Goal: Transaction & Acquisition: Purchase product/service

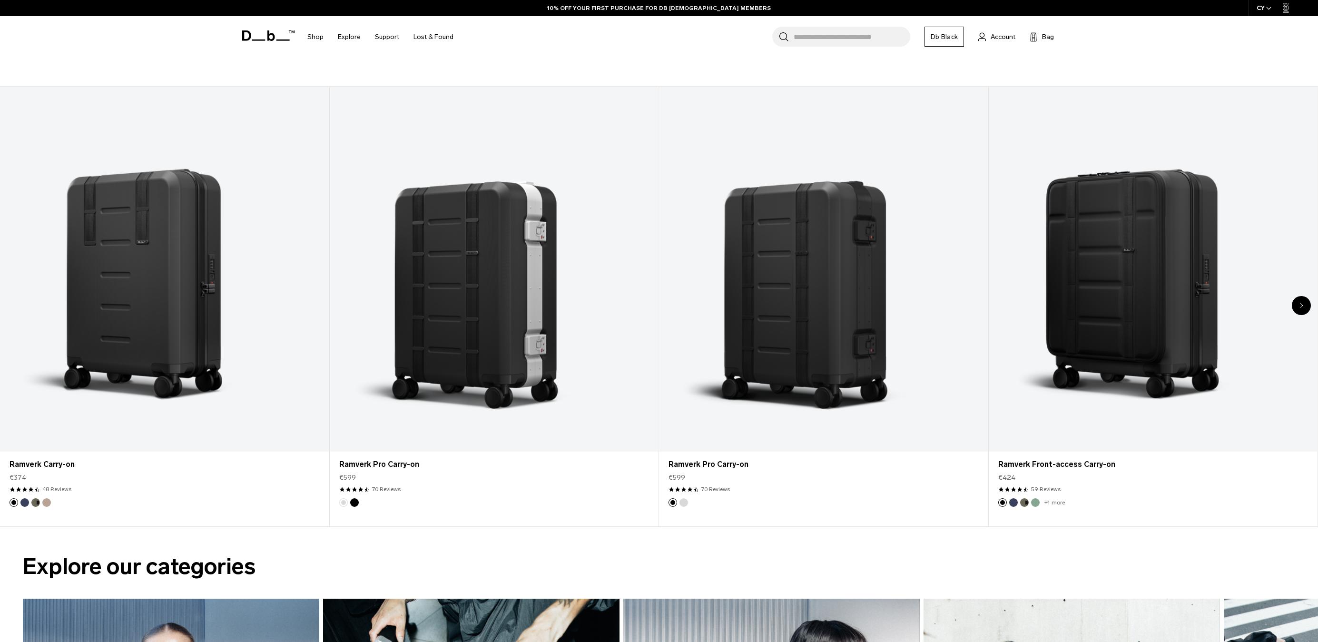
scroll to position [783, 0]
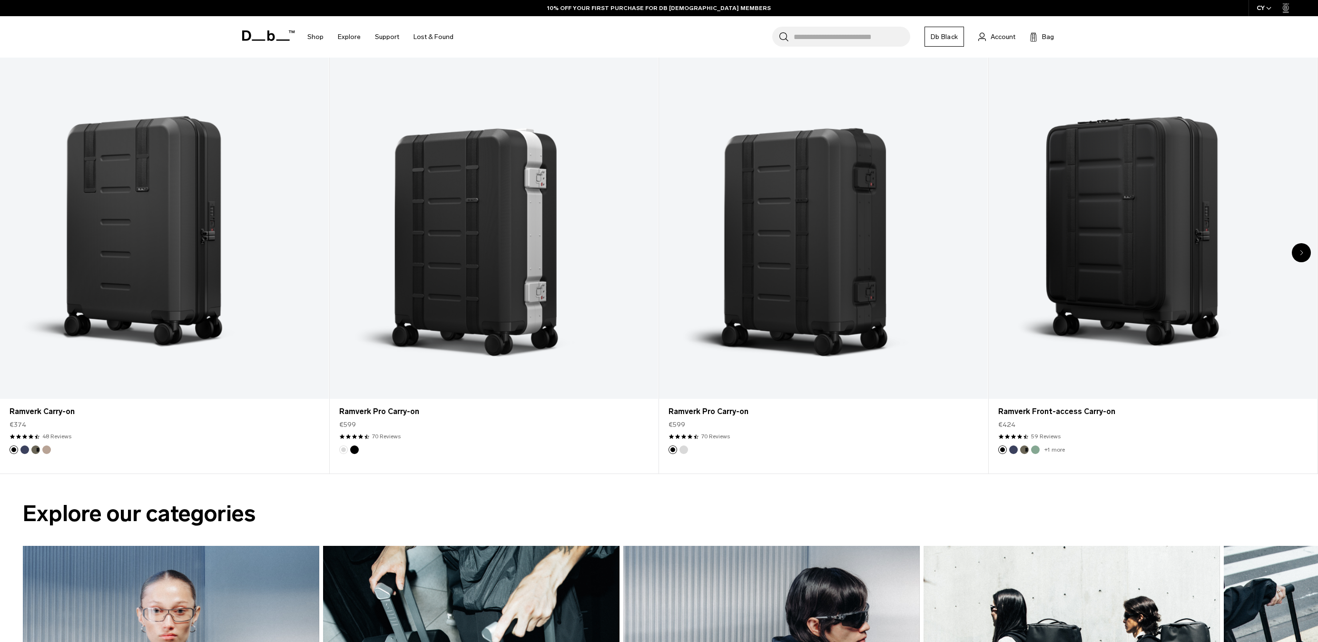
click at [1293, 256] on div "Next slide" at bounding box center [1301, 252] width 19 height 19
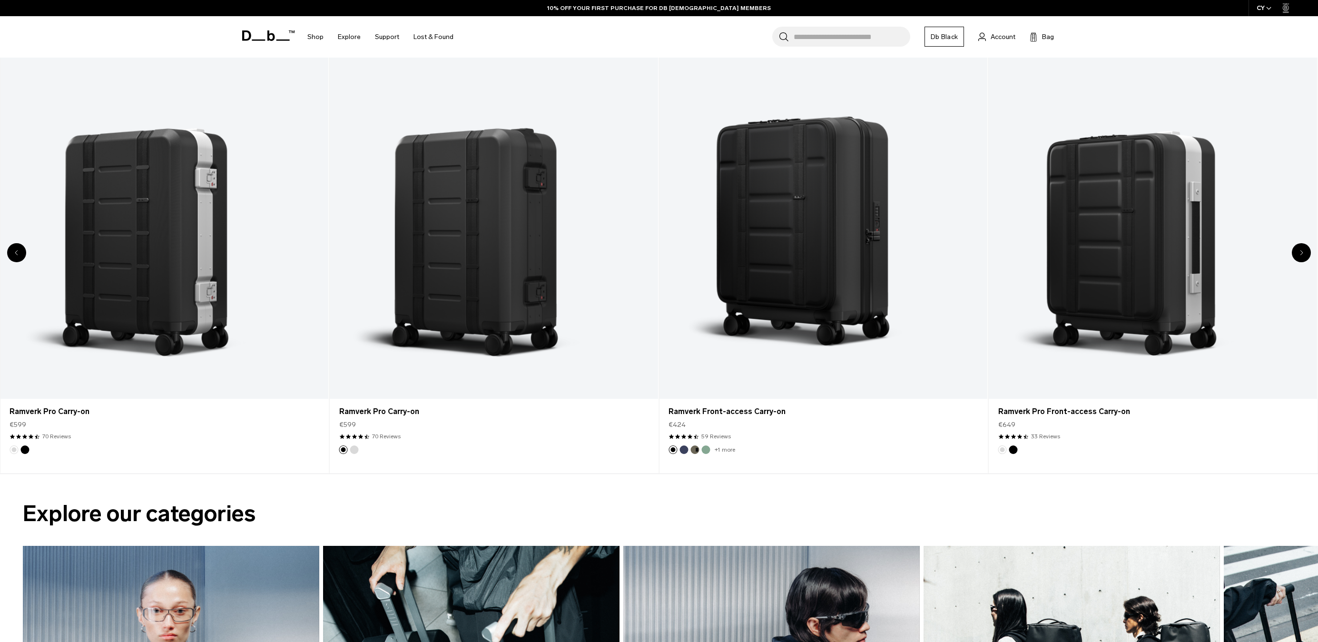
click at [1293, 256] on div "Next slide" at bounding box center [1301, 252] width 19 height 19
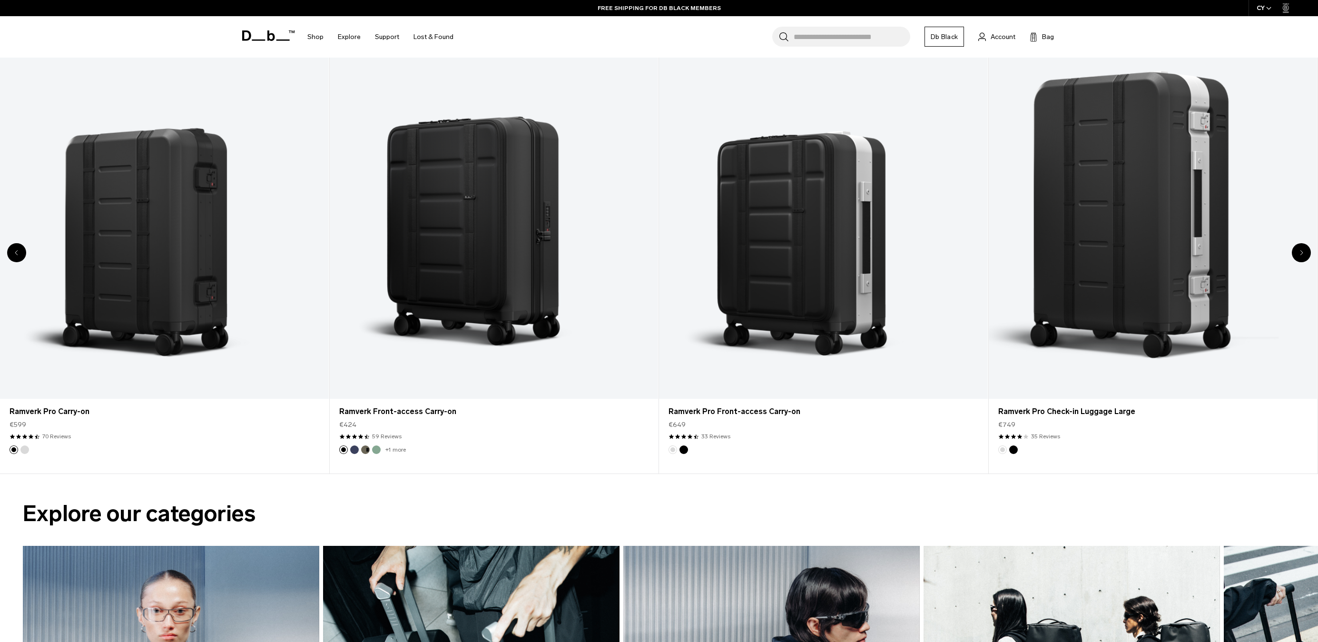
click at [1293, 256] on div "Next slide" at bounding box center [1301, 252] width 19 height 19
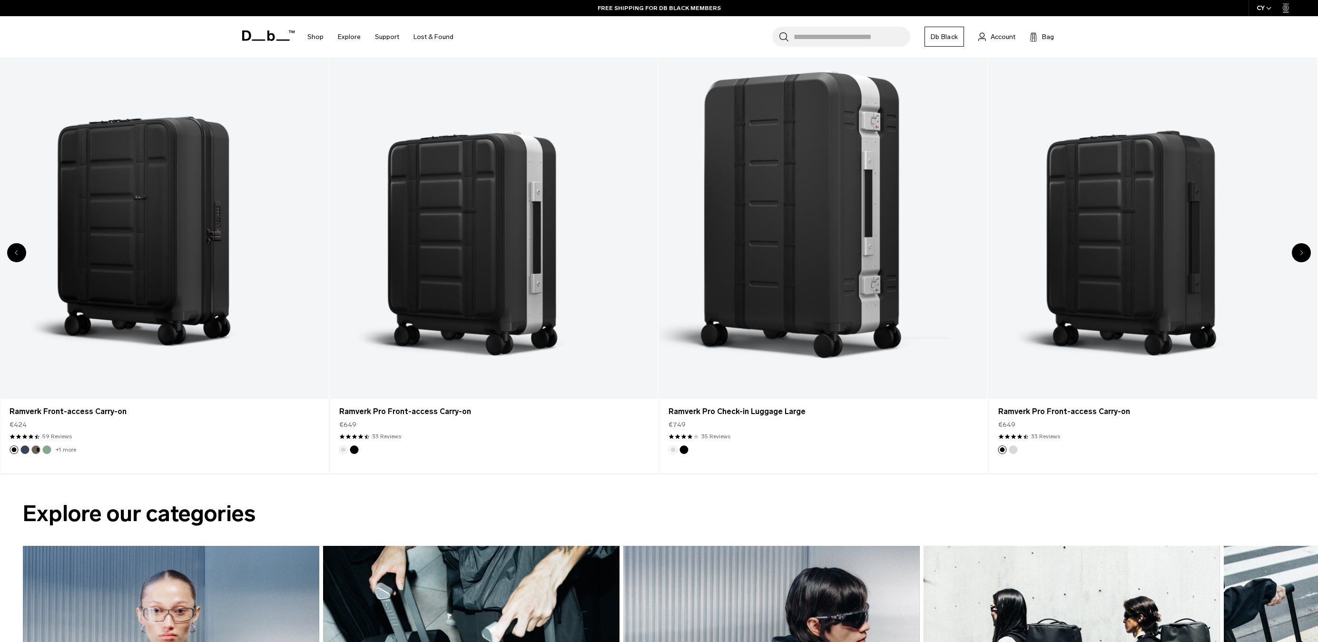
click at [1293, 256] on div "Next slide" at bounding box center [1301, 252] width 19 height 19
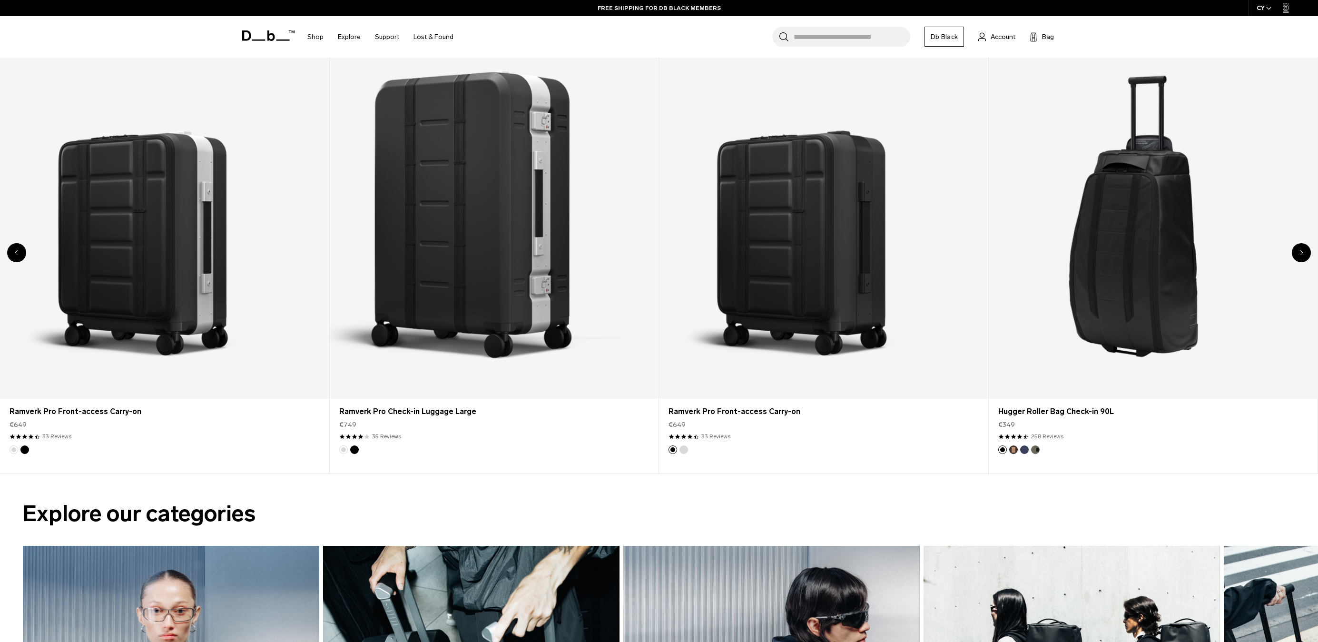
click at [1293, 256] on div "Next slide" at bounding box center [1301, 252] width 19 height 19
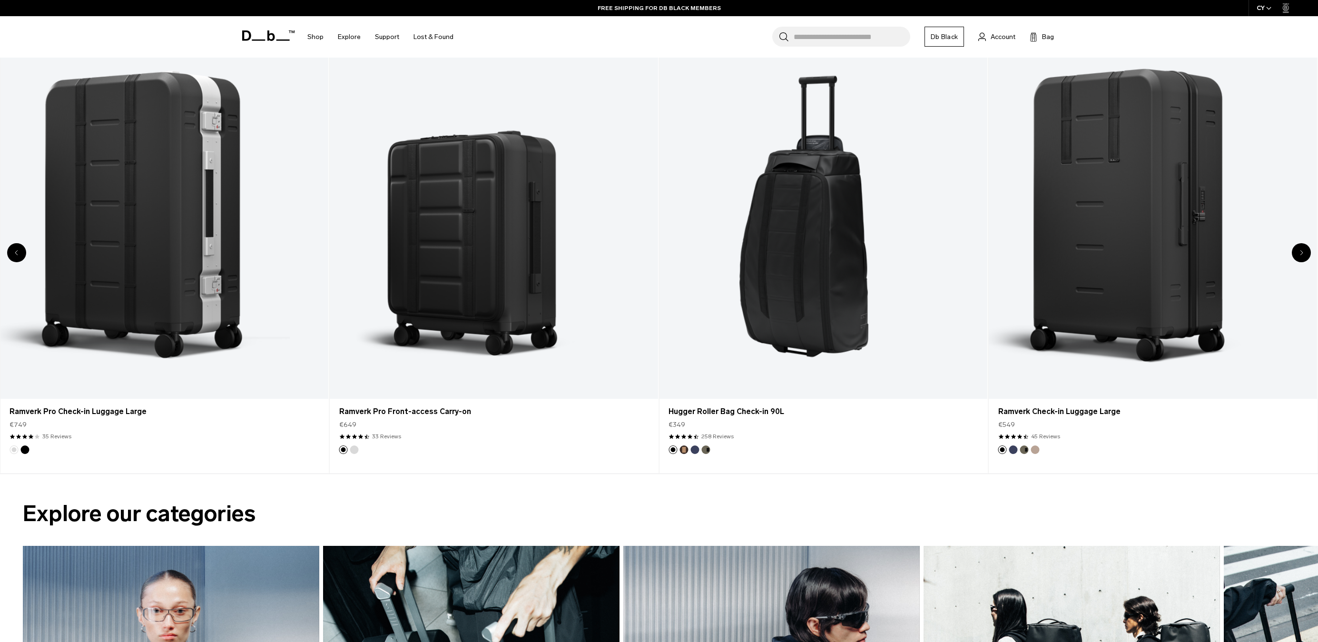
click at [1293, 256] on div "Next slide" at bounding box center [1301, 252] width 19 height 19
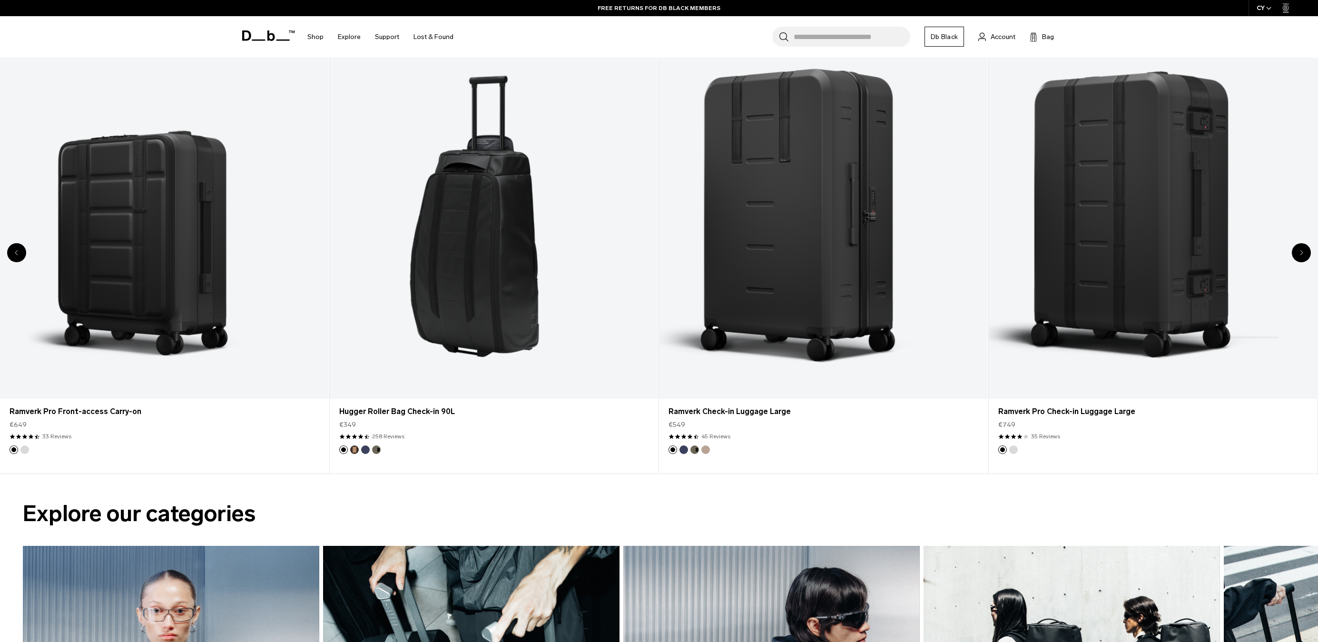
click at [1308, 249] on div "Next slide" at bounding box center [1301, 252] width 19 height 19
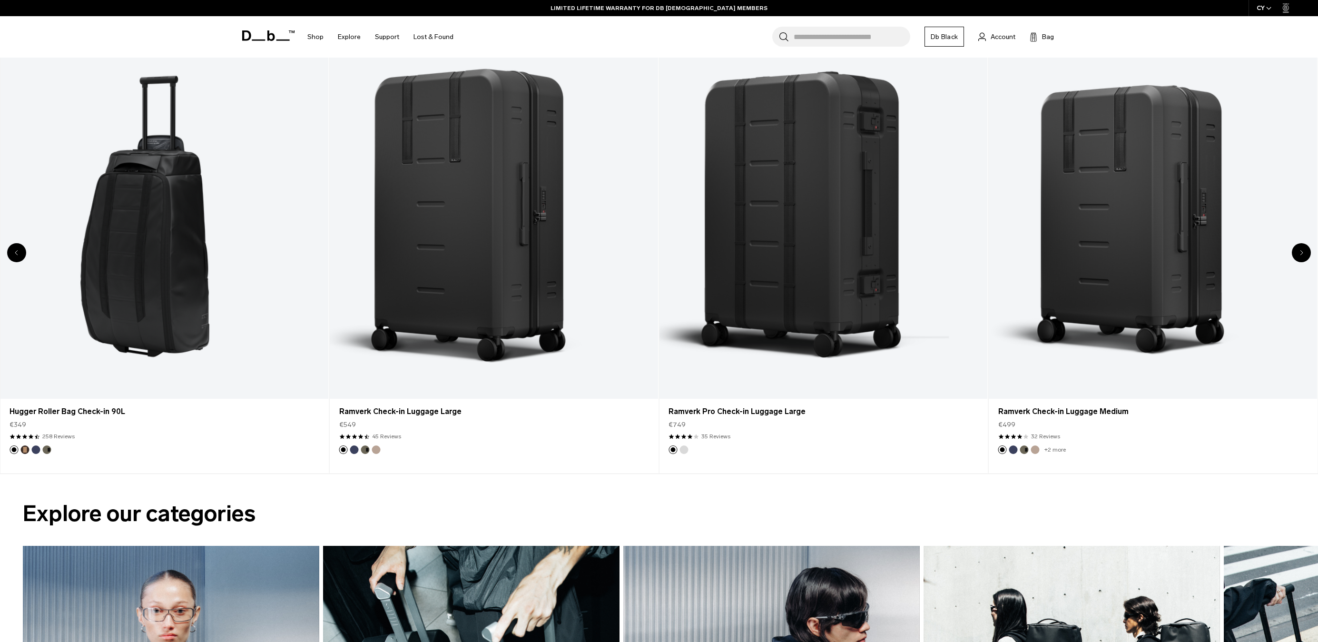
click at [1308, 249] on div "Next slide" at bounding box center [1301, 252] width 19 height 19
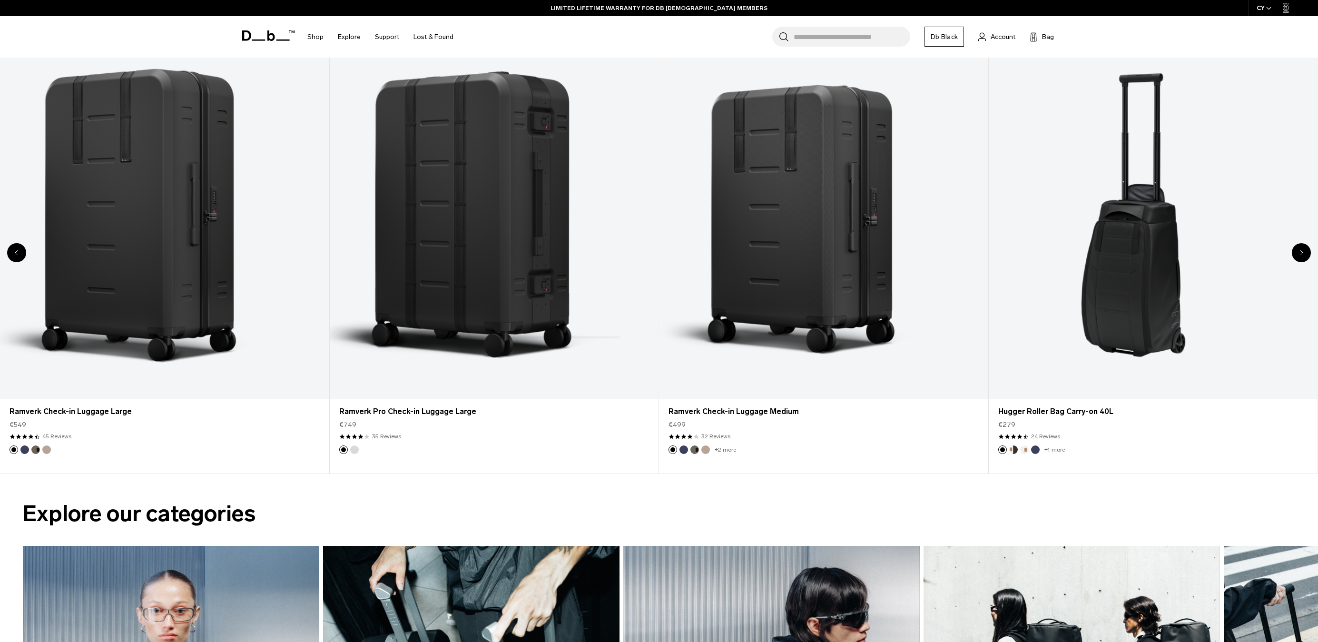
click at [1308, 249] on div "Next slide" at bounding box center [1301, 252] width 19 height 19
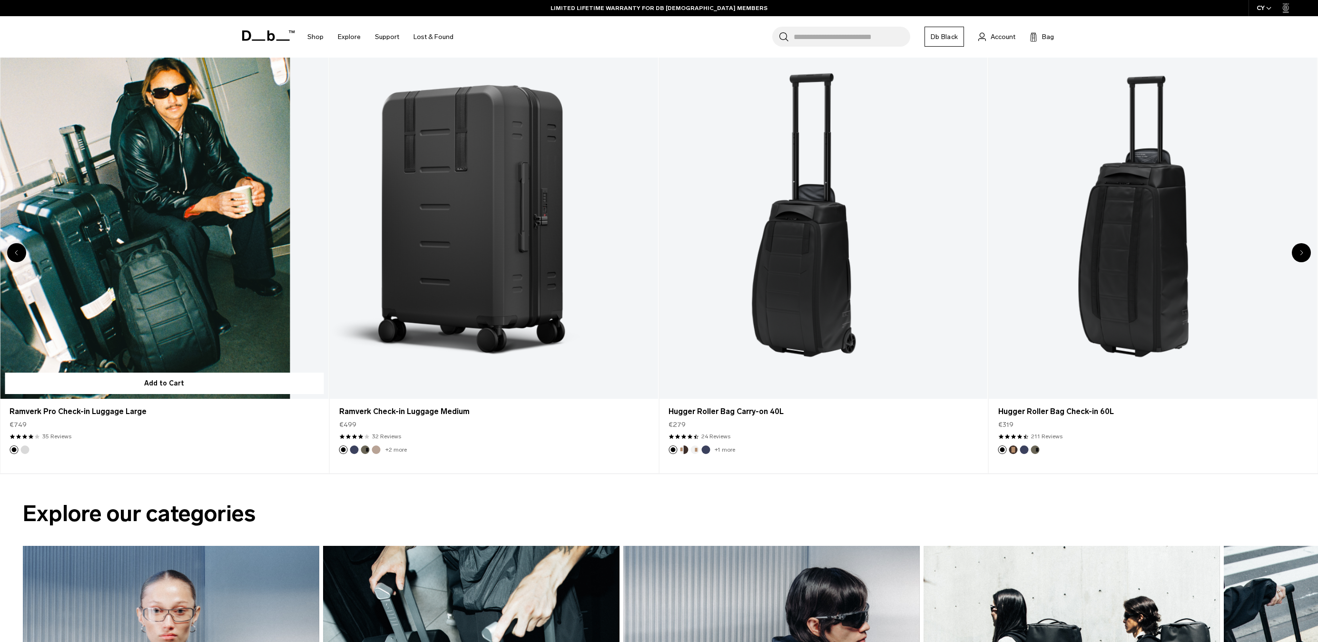
click at [266, 290] on link "Ramverk Pro Check-in Luggage Large" at bounding box center [164, 216] width 329 height 365
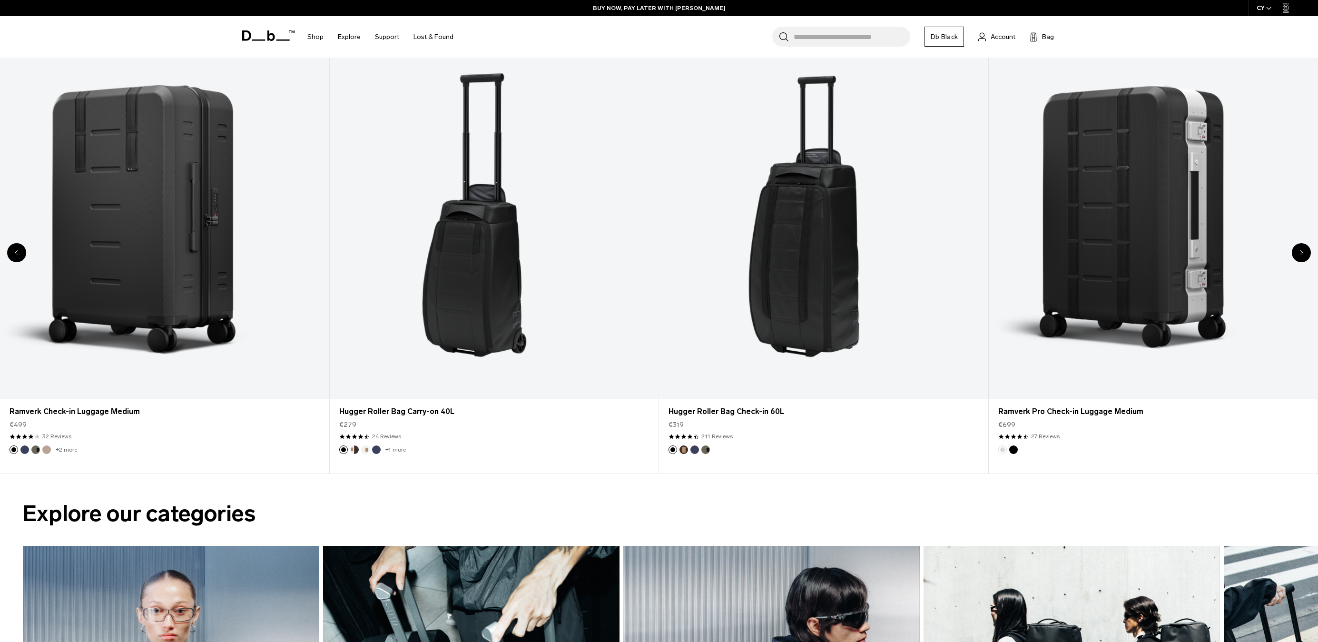
click at [24, 250] on div "Previous slide" at bounding box center [16, 252] width 19 height 19
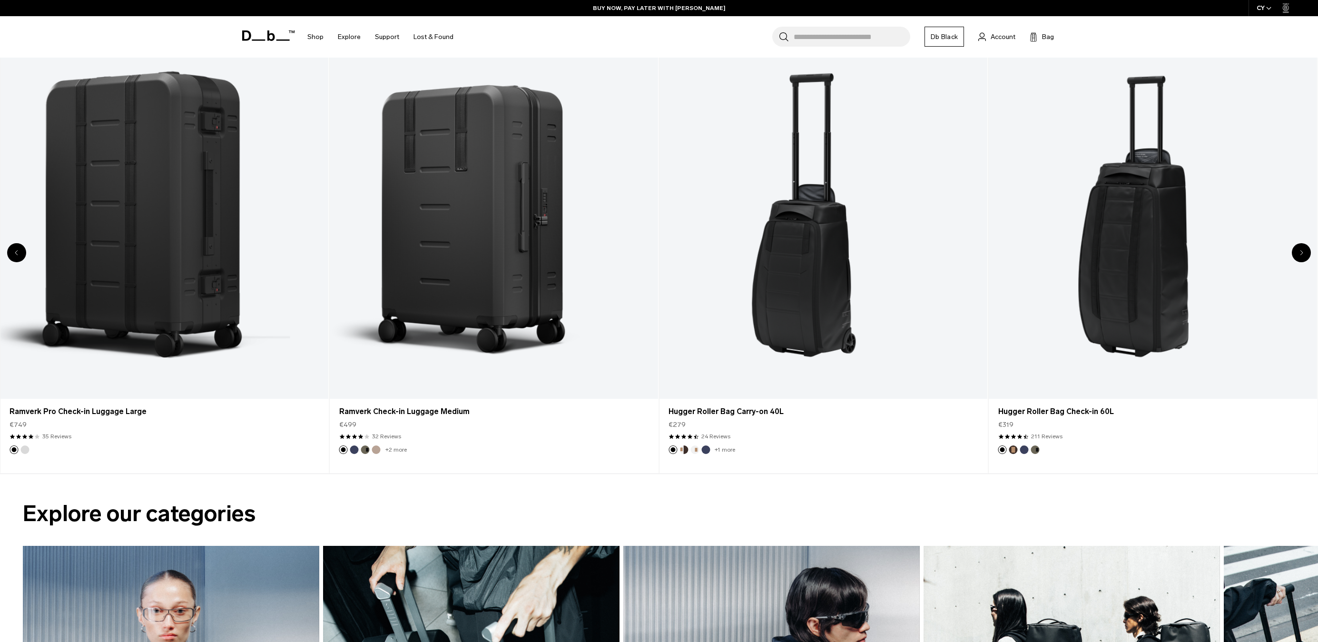
click at [24, 250] on div "Previous slide" at bounding box center [16, 252] width 19 height 19
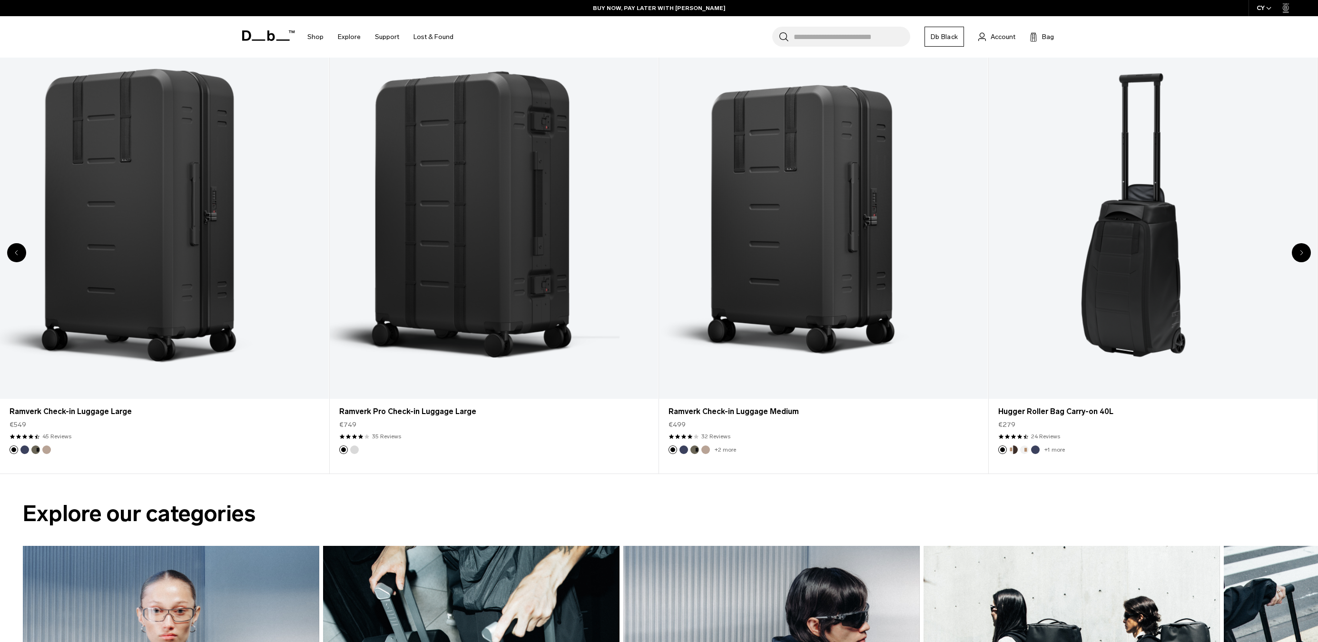
click at [24, 250] on div "Previous slide" at bounding box center [16, 252] width 19 height 19
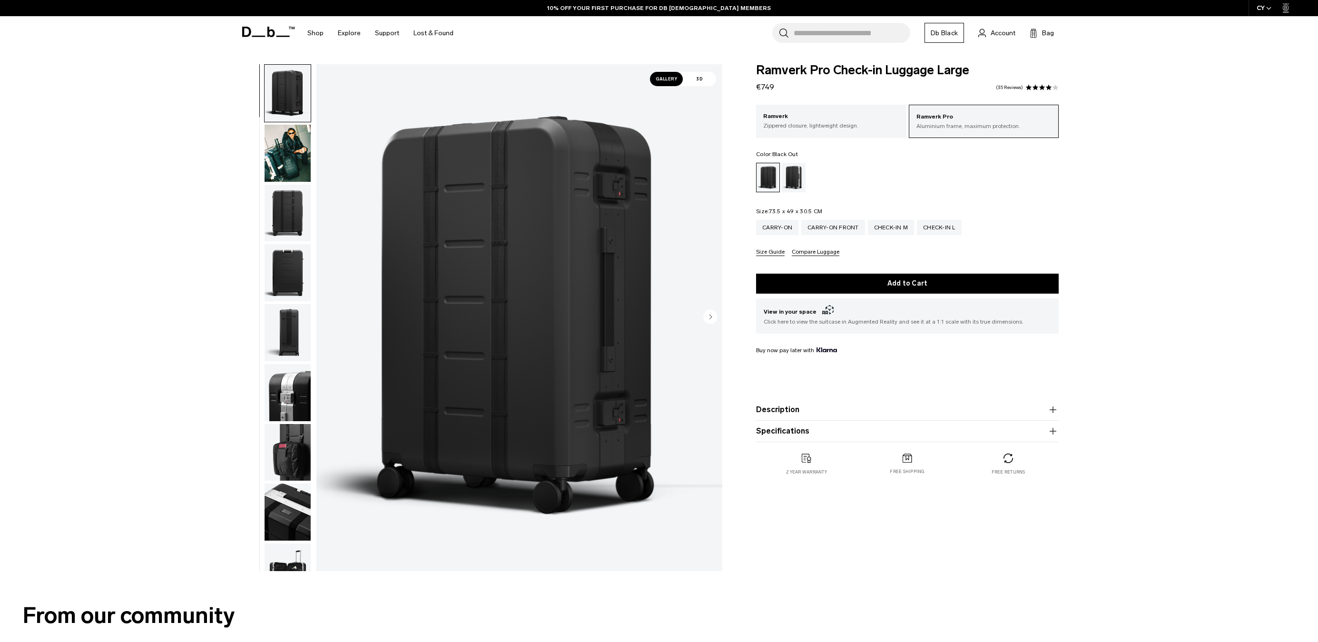
click at [274, 204] on img "button" at bounding box center [288, 213] width 46 height 57
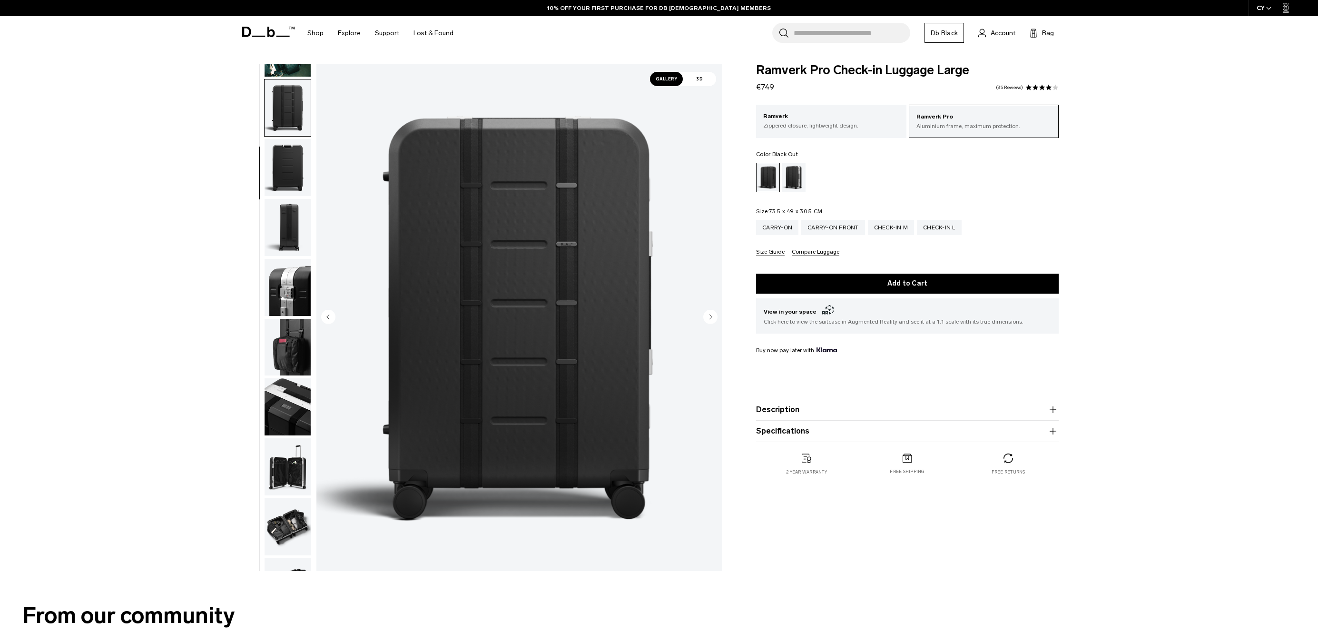
scroll to position [120, 0]
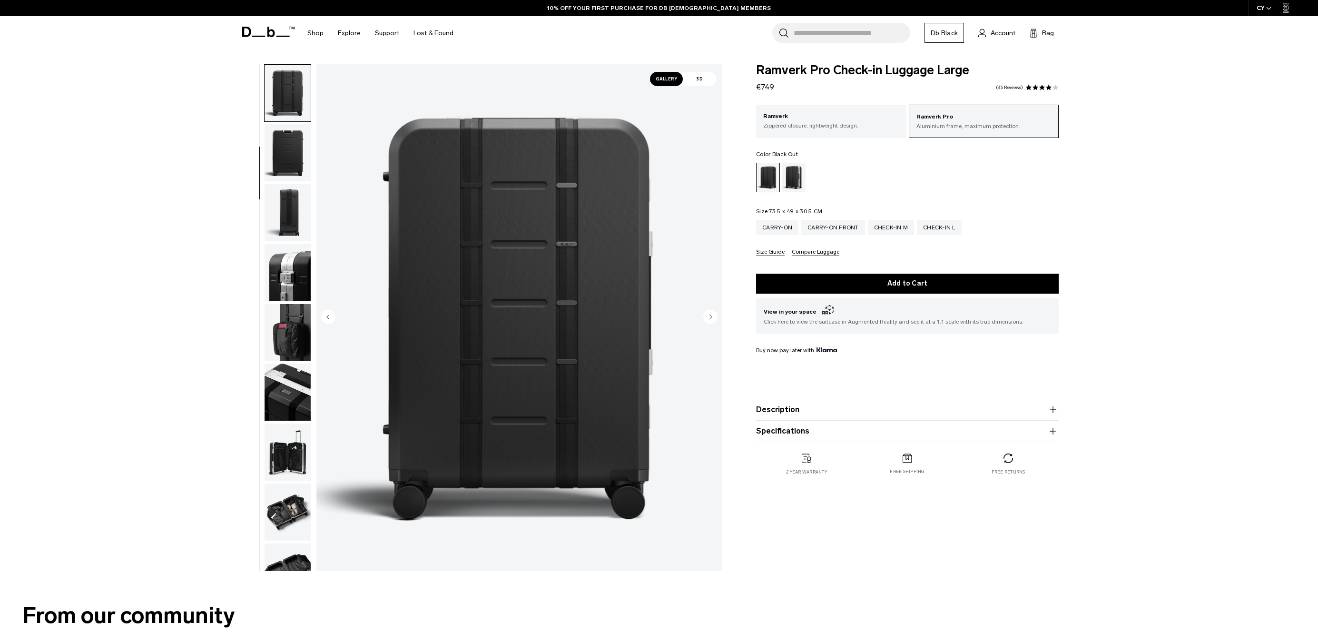
click at [280, 198] on img "button" at bounding box center [288, 212] width 46 height 57
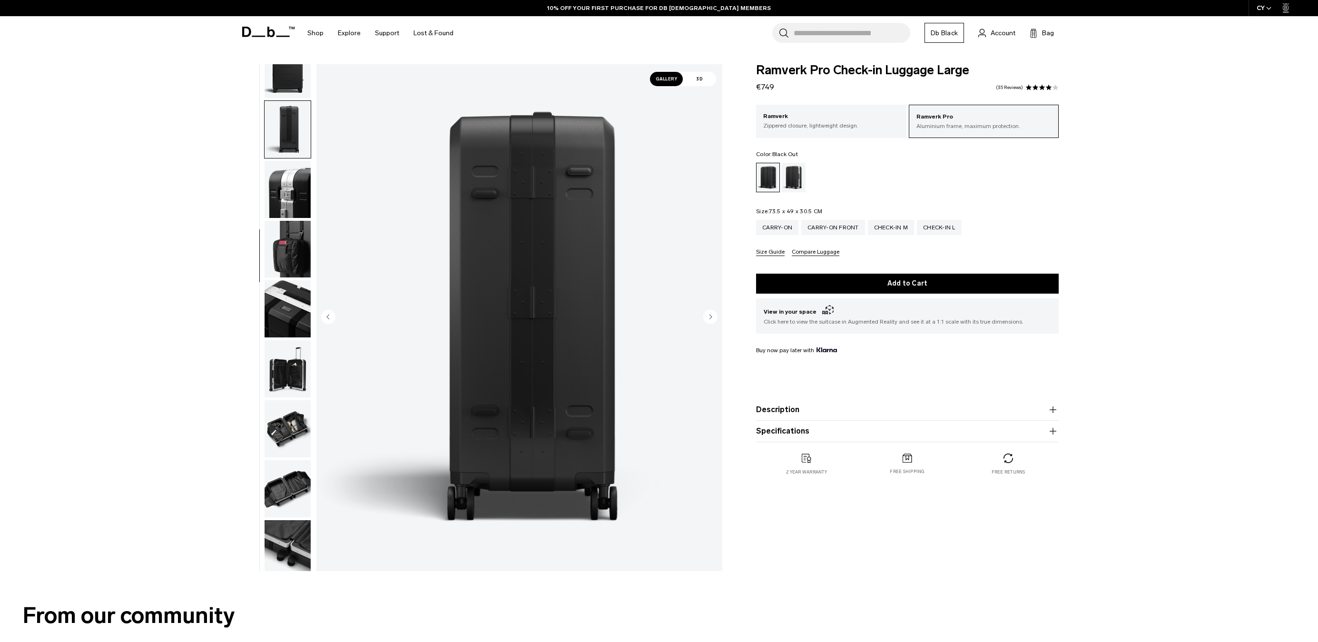
scroll to position [209, 0]
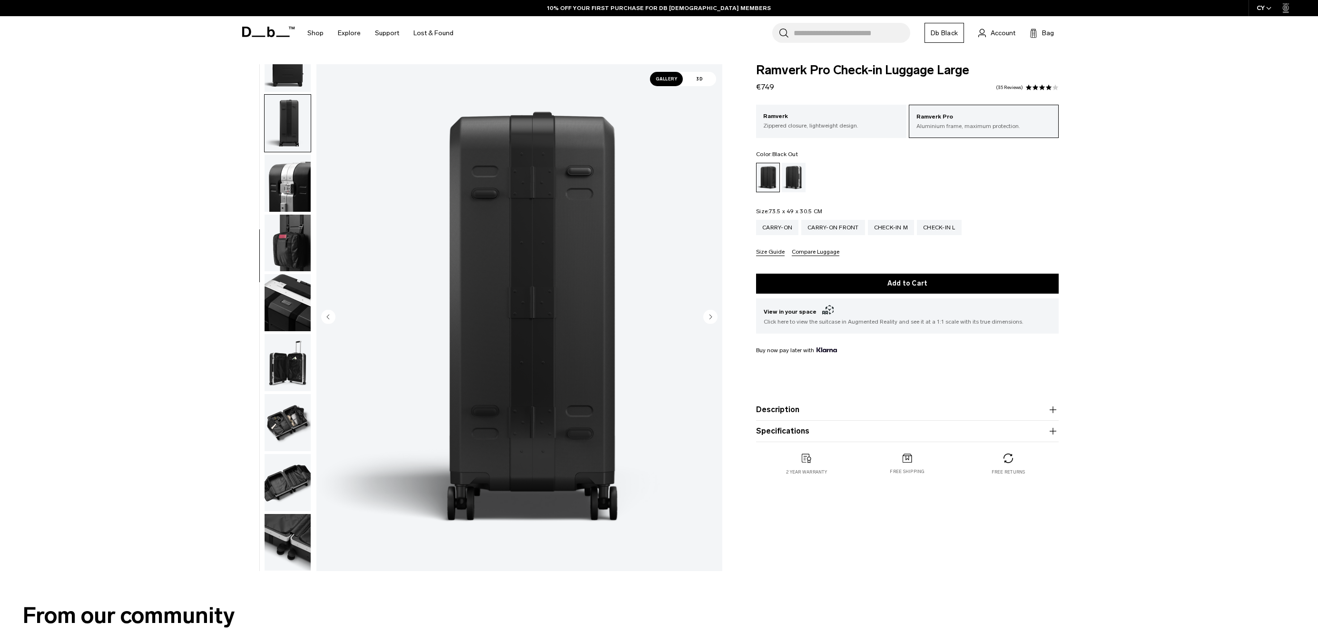
click at [280, 198] on img "button" at bounding box center [288, 183] width 46 height 57
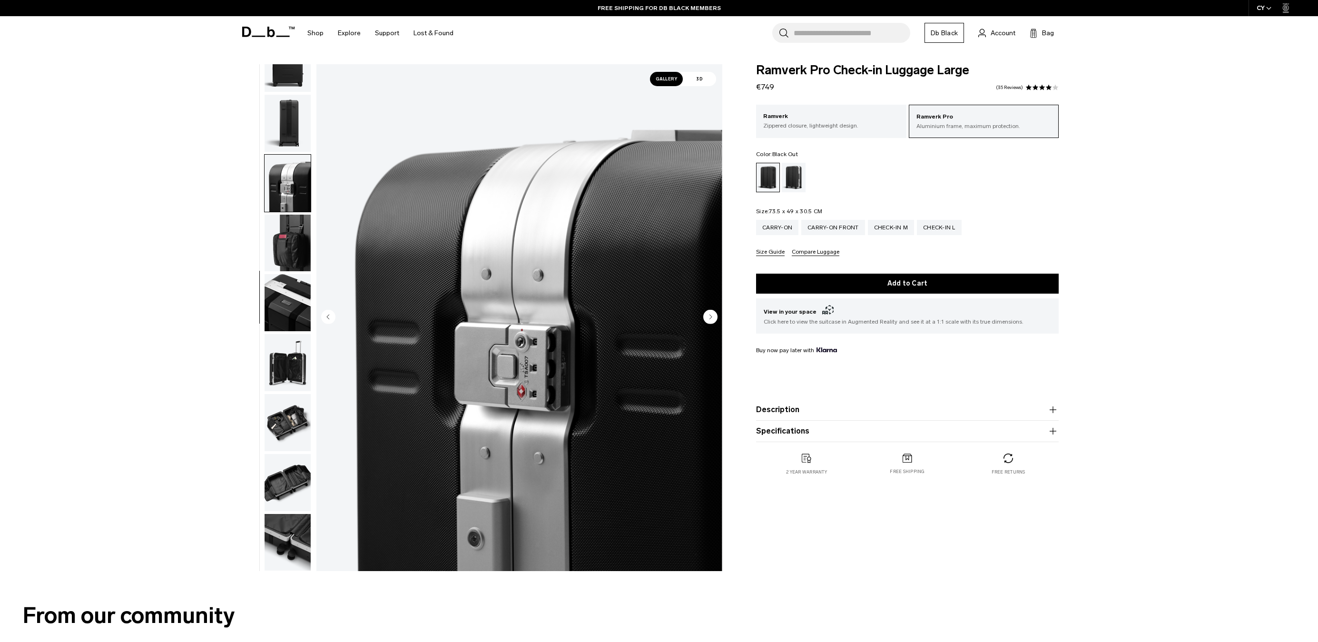
click at [288, 219] on img "button" at bounding box center [288, 243] width 46 height 57
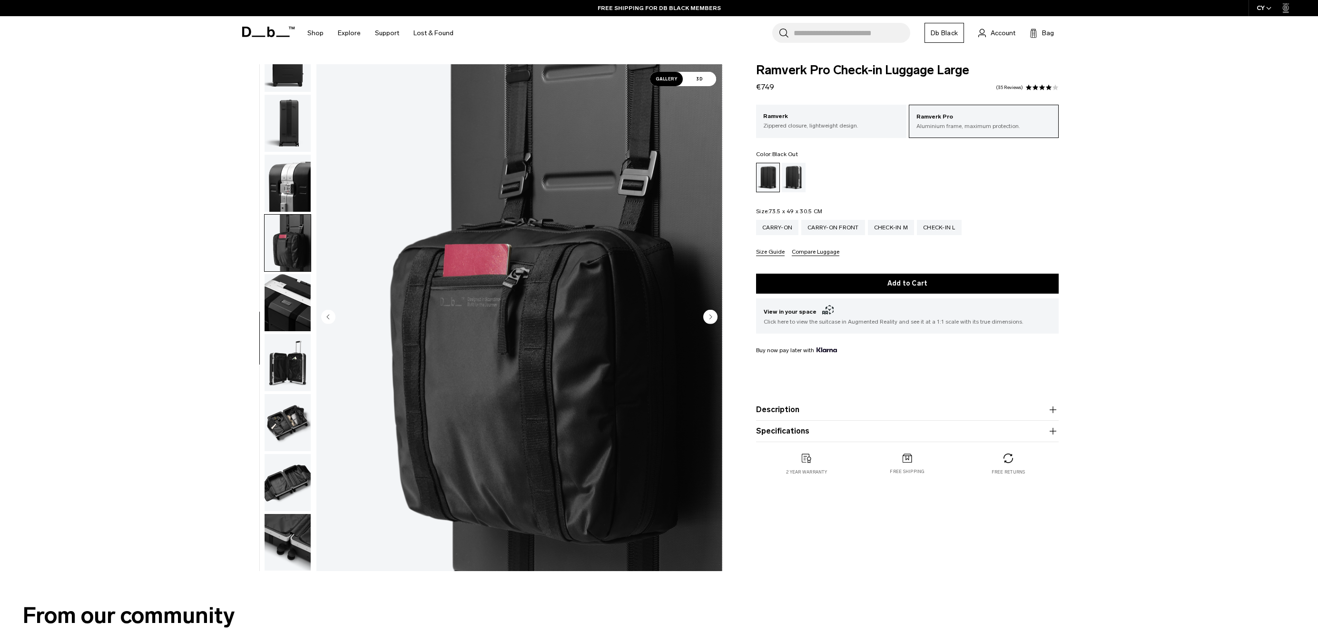
click at [295, 290] on img "button" at bounding box center [288, 302] width 46 height 57
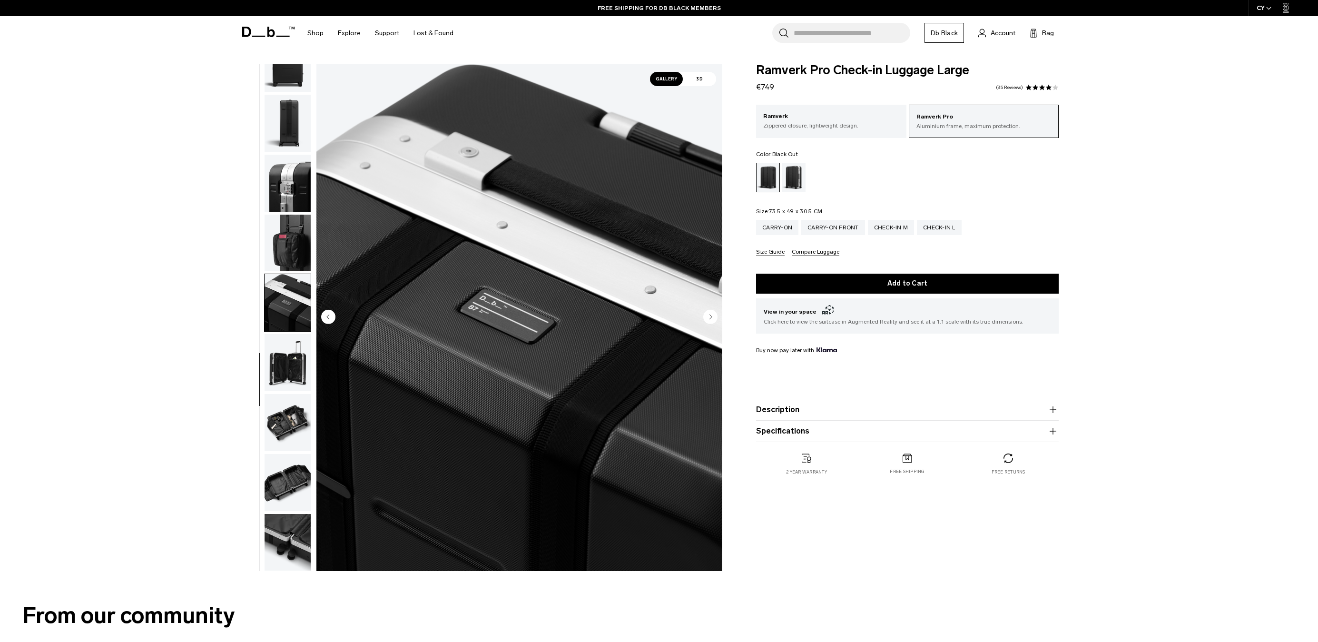
click at [286, 350] on img "button" at bounding box center [288, 362] width 46 height 57
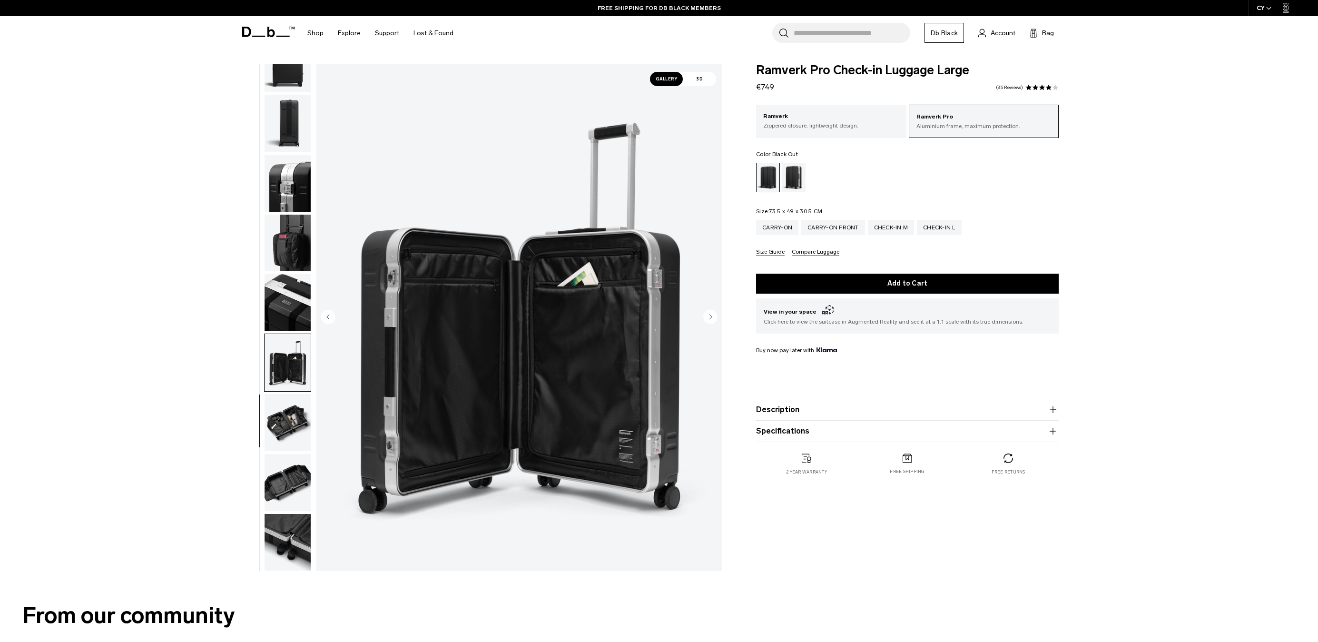
click at [293, 408] on img "button" at bounding box center [288, 422] width 46 height 57
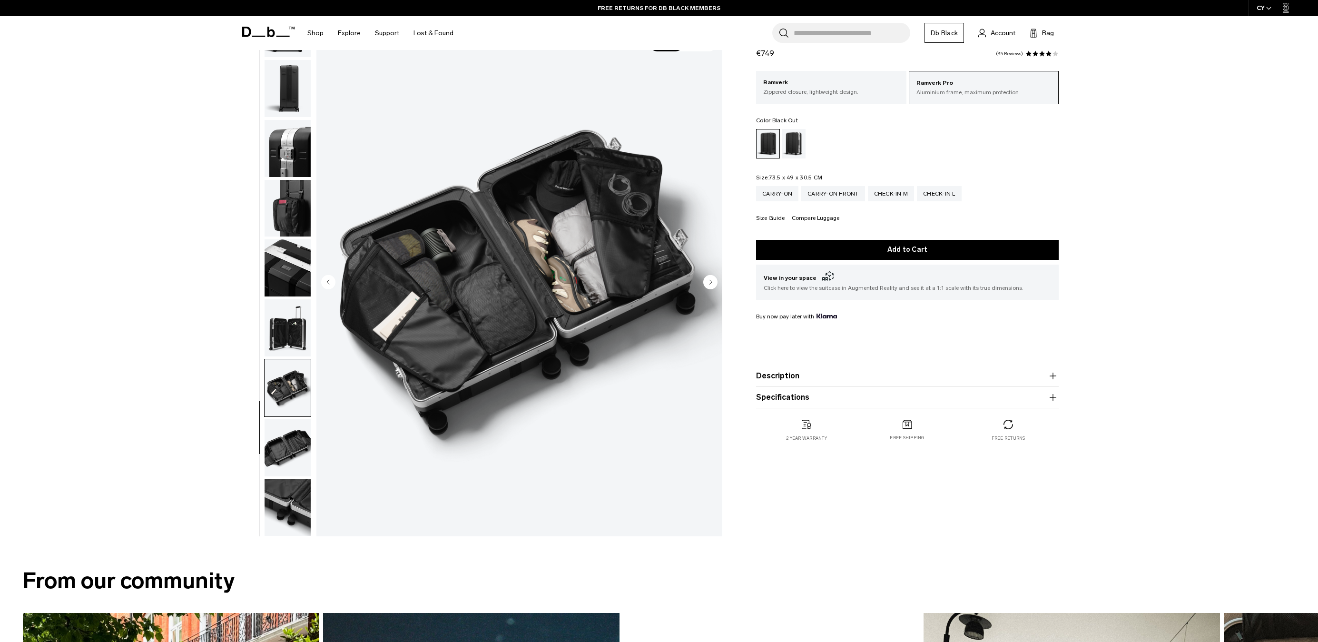
scroll to position [50, 0]
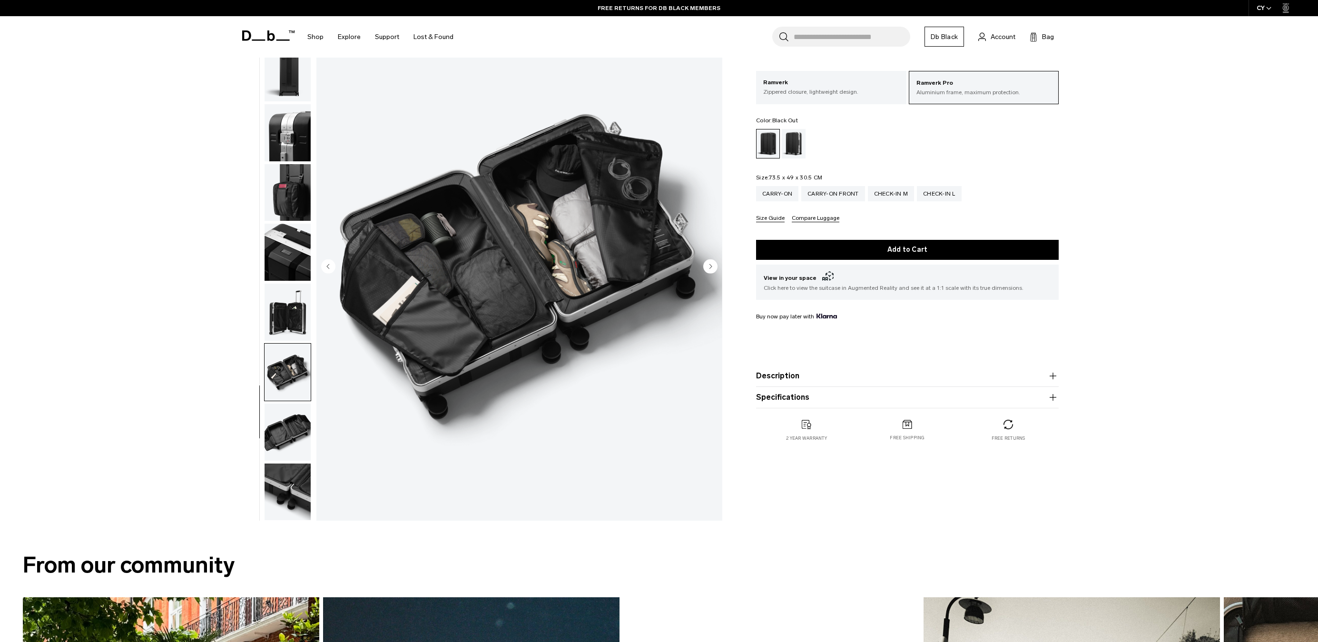
click at [292, 412] on img "button" at bounding box center [288, 432] width 46 height 57
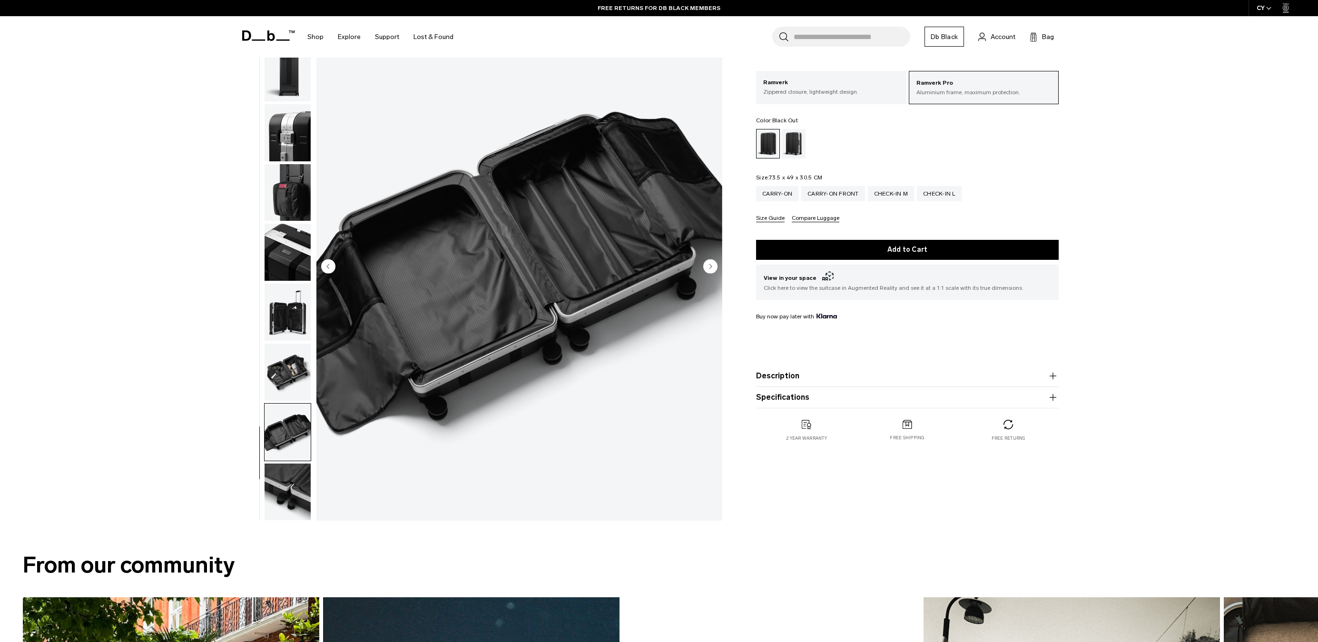
click at [285, 475] on img "button" at bounding box center [288, 491] width 46 height 57
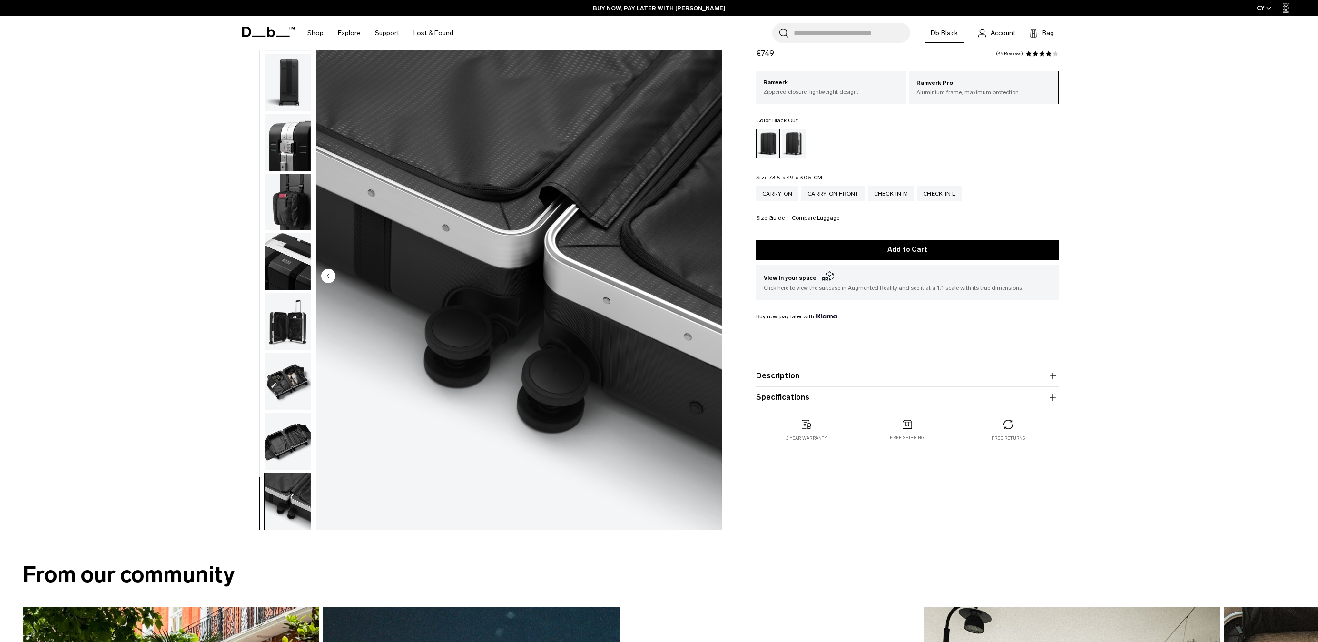
scroll to position [0, 0]
